Goal: Transaction & Acquisition: Purchase product/service

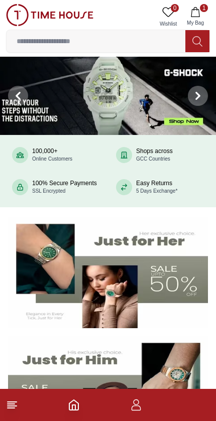
click at [181, 371] on img at bounding box center [108, 391] width 200 height 111
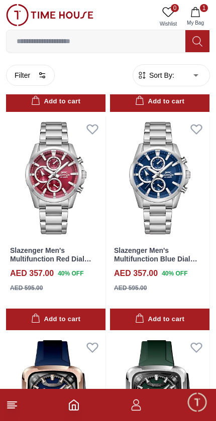
scroll to position [2401, 0]
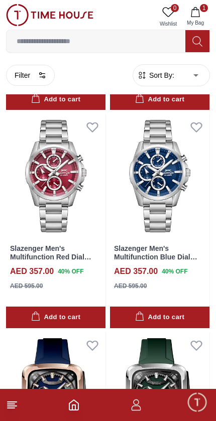
click at [41, 40] on input at bounding box center [96, 41] width 179 height 20
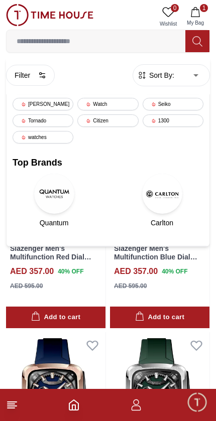
scroll to position [2276, 0]
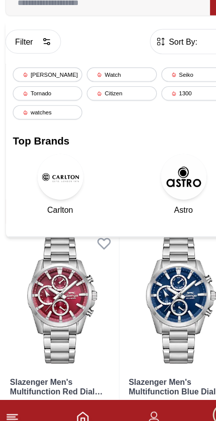
click at [49, 174] on img at bounding box center [54, 194] width 40 height 40
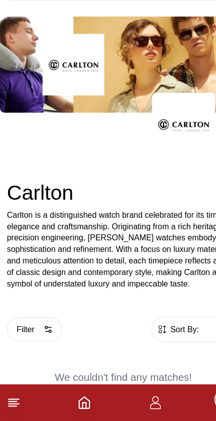
click at [23, 330] on button "Filter" at bounding box center [30, 340] width 49 height 21
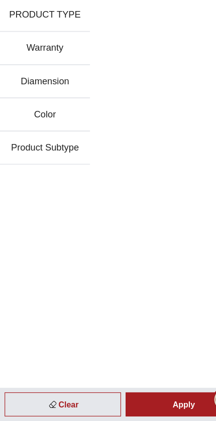
click at [162, 396] on div "Apply" at bounding box center [161, 406] width 102 height 21
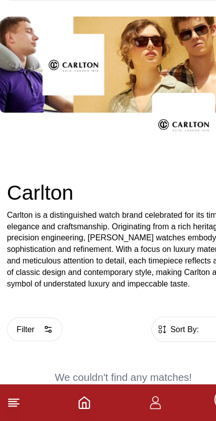
click at [172, 336] on span "Sort By:" at bounding box center [160, 341] width 27 height 10
click at [165, 336] on span "Sort By:" at bounding box center [160, 341] width 27 height 10
click at [167, 336] on span "Sort By:" at bounding box center [160, 341] width 27 height 10
click at [12, 404] on line at bounding box center [11, 404] width 7 height 0
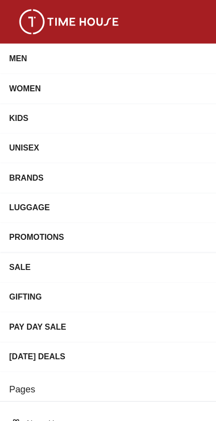
click at [16, 52] on div "MEN" at bounding box center [99, 51] width 182 height 18
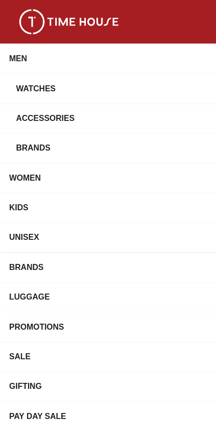
click at [26, 81] on div "Watches" at bounding box center [102, 77] width 176 height 18
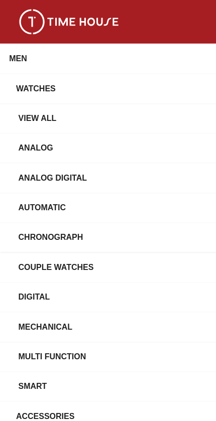
click at [21, 131] on div "Analog" at bounding box center [112, 129] width 192 height 18
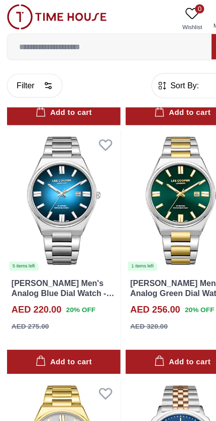
scroll to position [1094, 0]
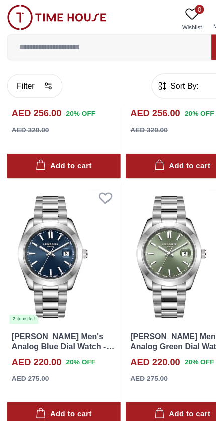
scroll to position [3879, 0]
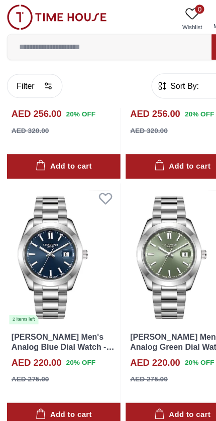
click at [148, 195] on img at bounding box center [159, 223] width 99 height 124
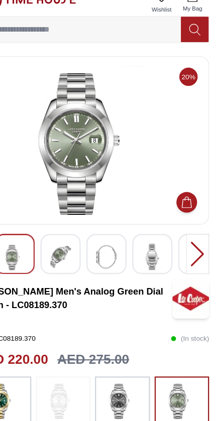
click at [71, 229] on img at bounding box center [80, 240] width 18 height 23
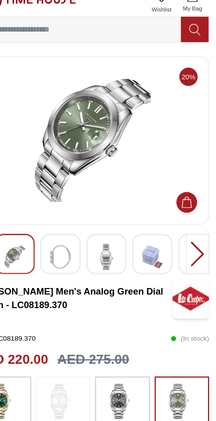
click at [49, 121] on img at bounding box center [108, 138] width 187 height 130
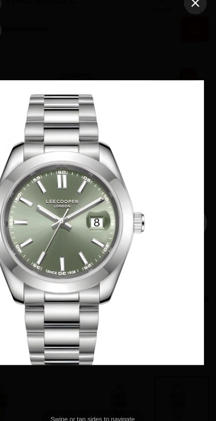
click at [41, 115] on div at bounding box center [36, 210] width 72 height 421
click at [48, 176] on div at bounding box center [108, 211] width 194 height 250
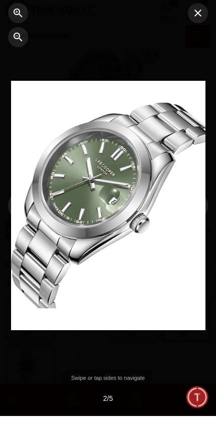
scroll to position [52, 0]
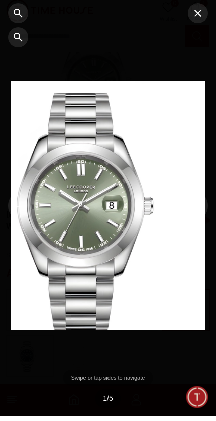
click at [195, 13] on icon "button" at bounding box center [198, 18] width 12 height 12
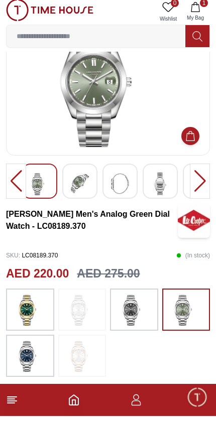
click at [15, 175] on div at bounding box center [16, 186] width 20 height 35
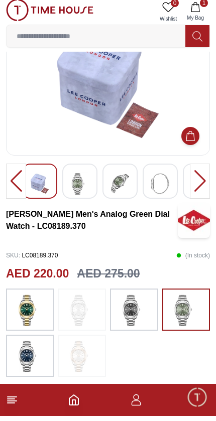
click at [10, 183] on div at bounding box center [16, 186] width 20 height 35
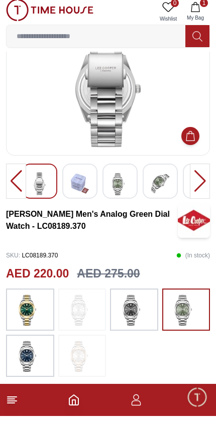
click at [7, 178] on div at bounding box center [16, 186] width 20 height 35
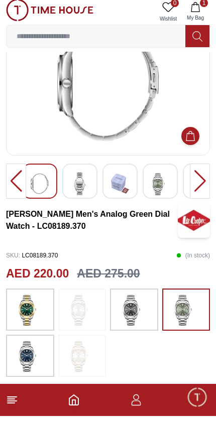
click at [13, 183] on div at bounding box center [16, 186] width 20 height 35
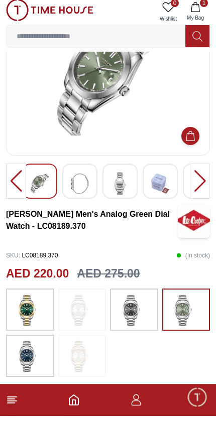
click at [134, 310] on img at bounding box center [133, 314] width 25 height 32
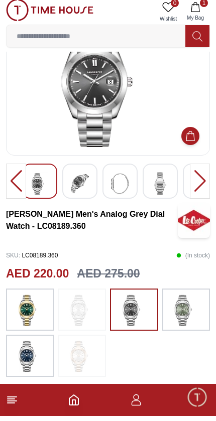
click at [21, 362] on img at bounding box center [30, 361] width 25 height 32
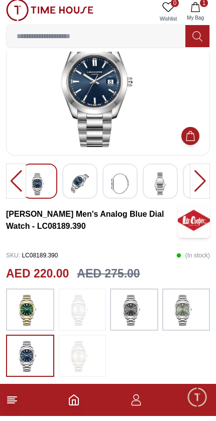
click at [78, 400] on icon "Home" at bounding box center [73, 405] width 9 height 10
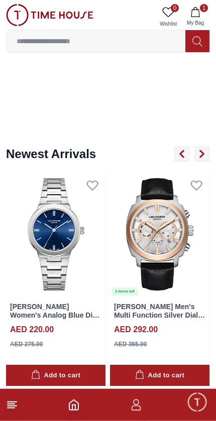
scroll to position [674, 0]
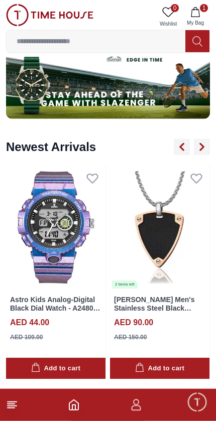
click at [160, 241] on img at bounding box center [159, 227] width 99 height 124
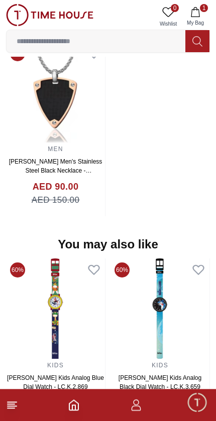
scroll to position [751, 0]
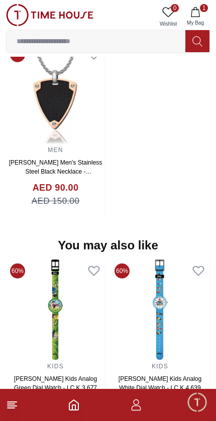
click at [78, 404] on icon "Home" at bounding box center [73, 405] width 9 height 10
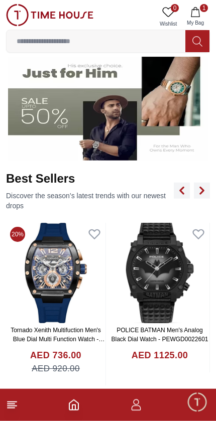
scroll to position [288, 0]
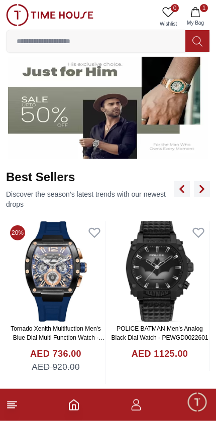
click at [128, 196] on p "Discover the season’s latest trends with our newest drops" at bounding box center [90, 199] width 168 height 20
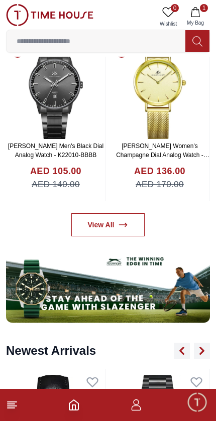
scroll to position [462, 0]
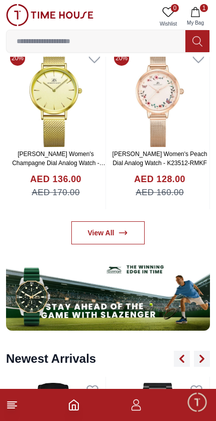
click at [114, 222] on link "View All" at bounding box center [108, 232] width 74 height 23
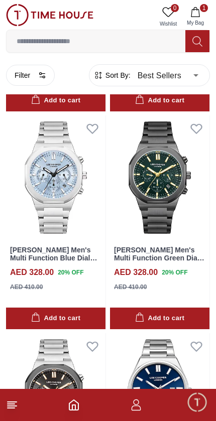
scroll to position [659, 0]
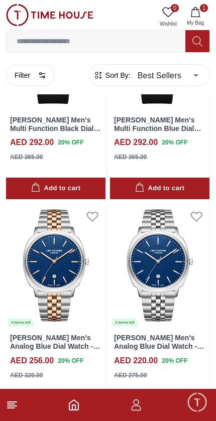
scroll to position [2094, 0]
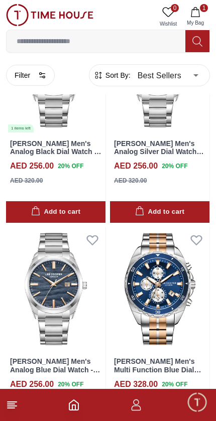
scroll to position [4902, 0]
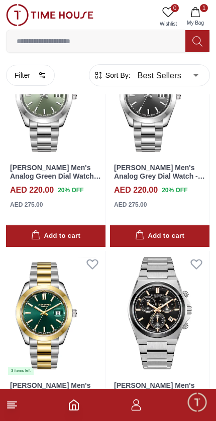
scroll to position [7057, 0]
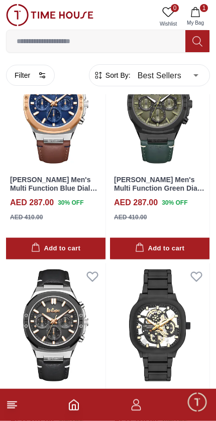
scroll to position [10310, 0]
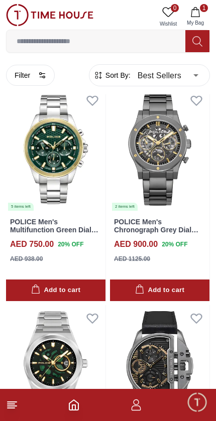
scroll to position [12665, 0]
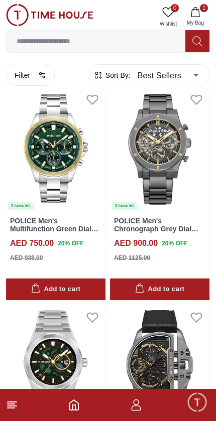
scroll to position [12715, 0]
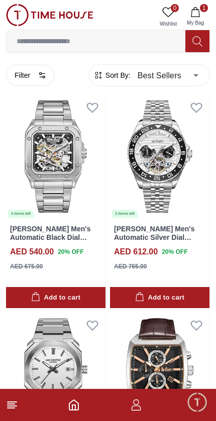
scroll to position [16961, 0]
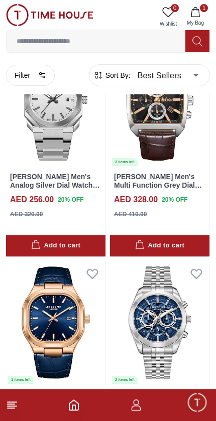
scroll to position [17228, 0]
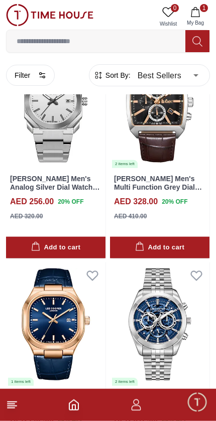
click at [163, 262] on img at bounding box center [159, 324] width 99 height 124
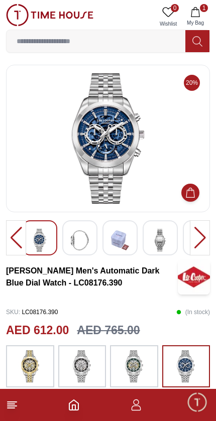
click at [116, 157] on img at bounding box center [108, 138] width 187 height 130
